Goal: Use online tool/utility: Utilize a website feature to perform a specific function

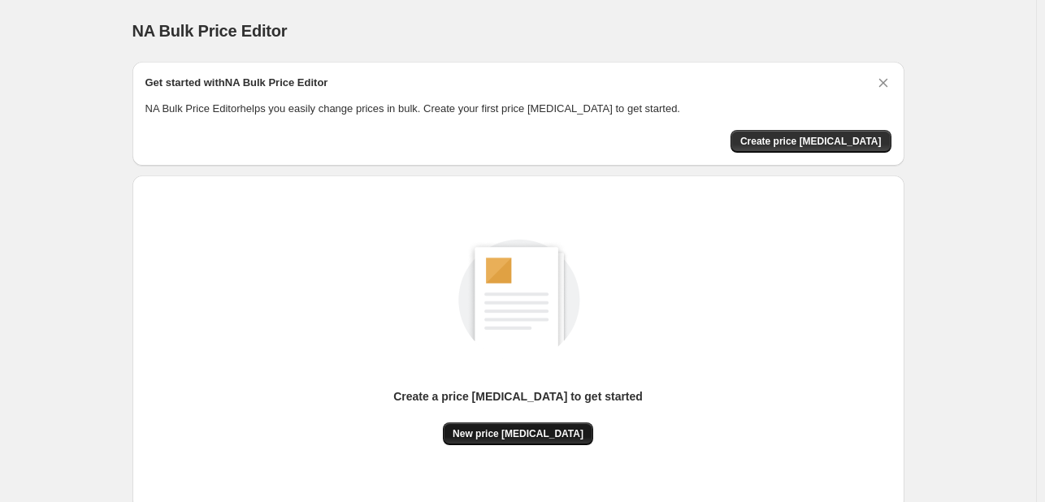
click at [538, 438] on span "New price [MEDICAL_DATA]" at bounding box center [518, 433] width 131 height 13
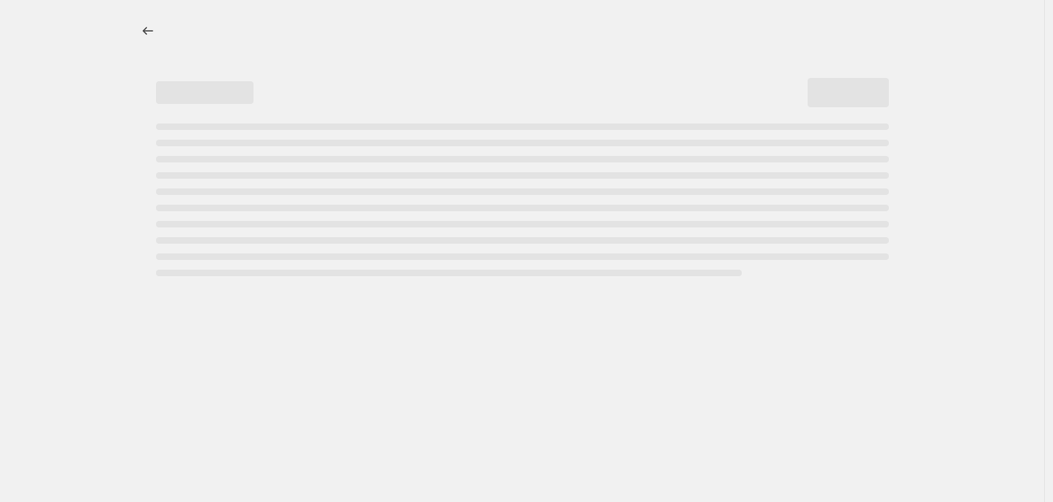
select select "percentage"
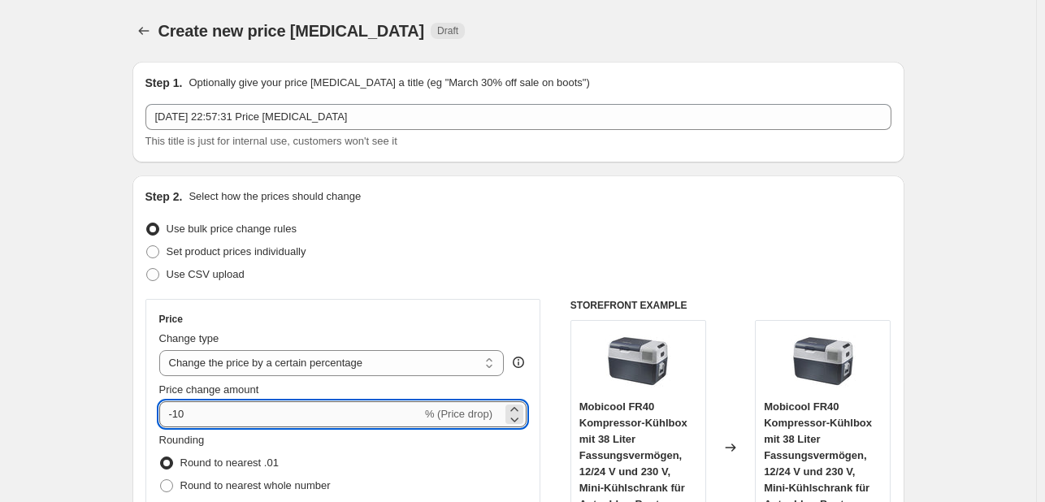
click at [363, 418] on input "-10" at bounding box center [290, 414] width 262 height 26
type input "-1"
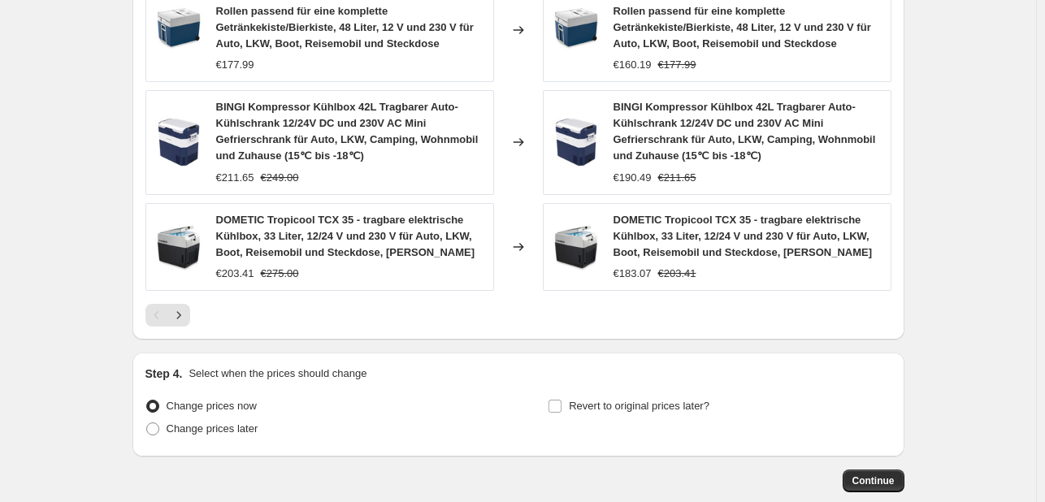
scroll to position [1293, 0]
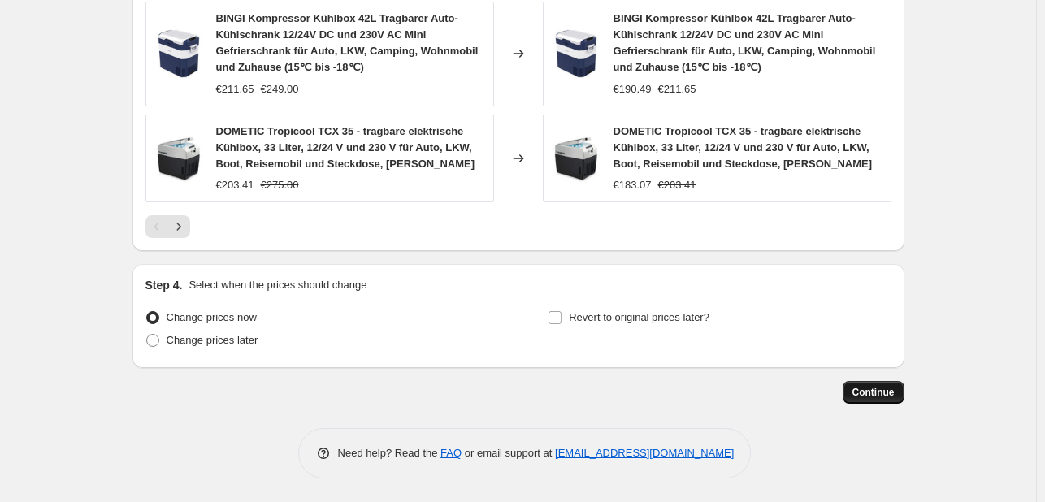
type input "-35"
click at [873, 392] on span "Continue" at bounding box center [873, 392] width 42 height 13
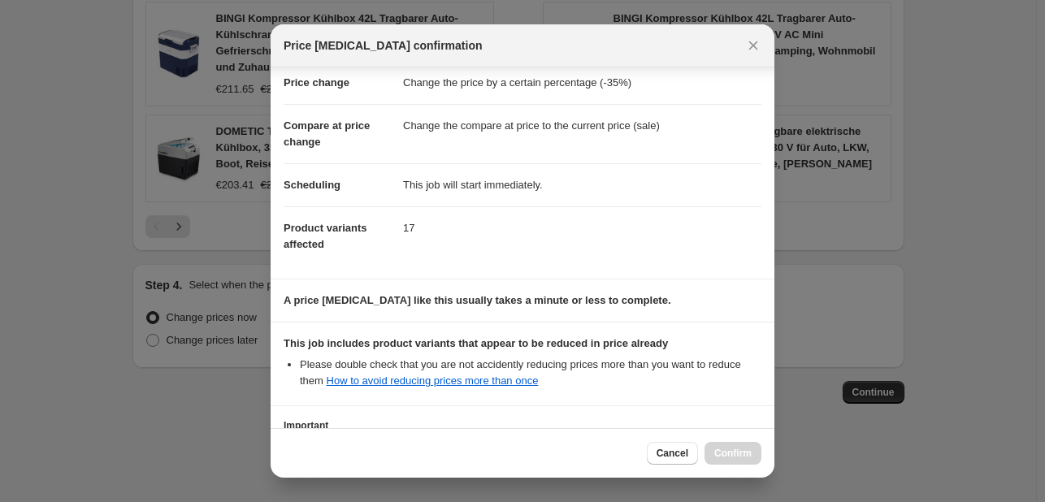
scroll to position [180, 0]
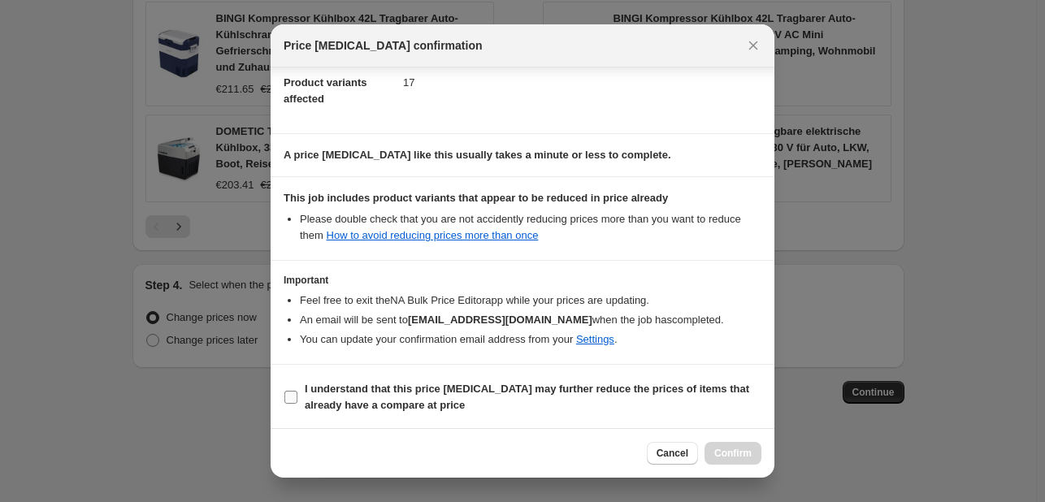
click at [403, 387] on b "I understand that this price [MEDICAL_DATA] may further reduce the prices of it…" at bounding box center [527, 397] width 444 height 28
click at [297, 391] on input "I understand that this price [MEDICAL_DATA] may further reduce the prices of it…" at bounding box center [290, 397] width 13 height 13
checkbox input "true"
click at [729, 448] on span "Confirm" at bounding box center [732, 453] width 37 height 13
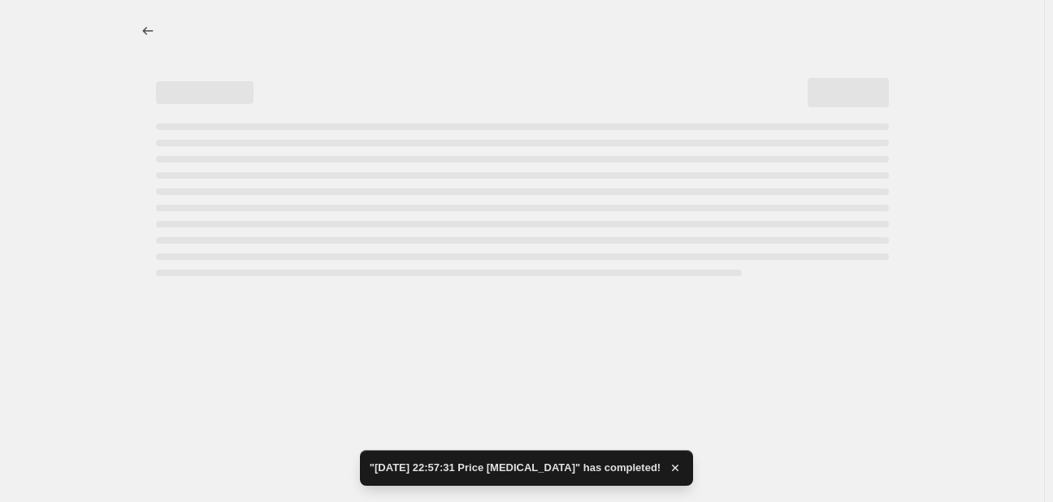
select select "percentage"
